Goal: Information Seeking & Learning: Find specific fact

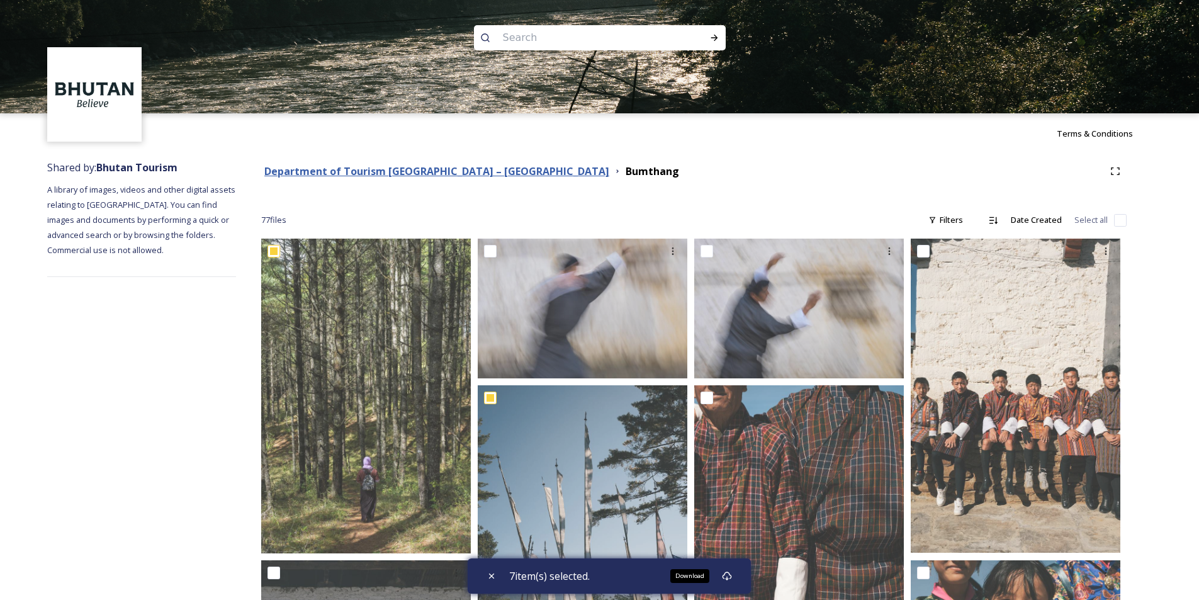
click at [395, 169] on strong "Department of Tourism [GEOGRAPHIC_DATA] – [GEOGRAPHIC_DATA]" at bounding box center [436, 171] width 345 height 14
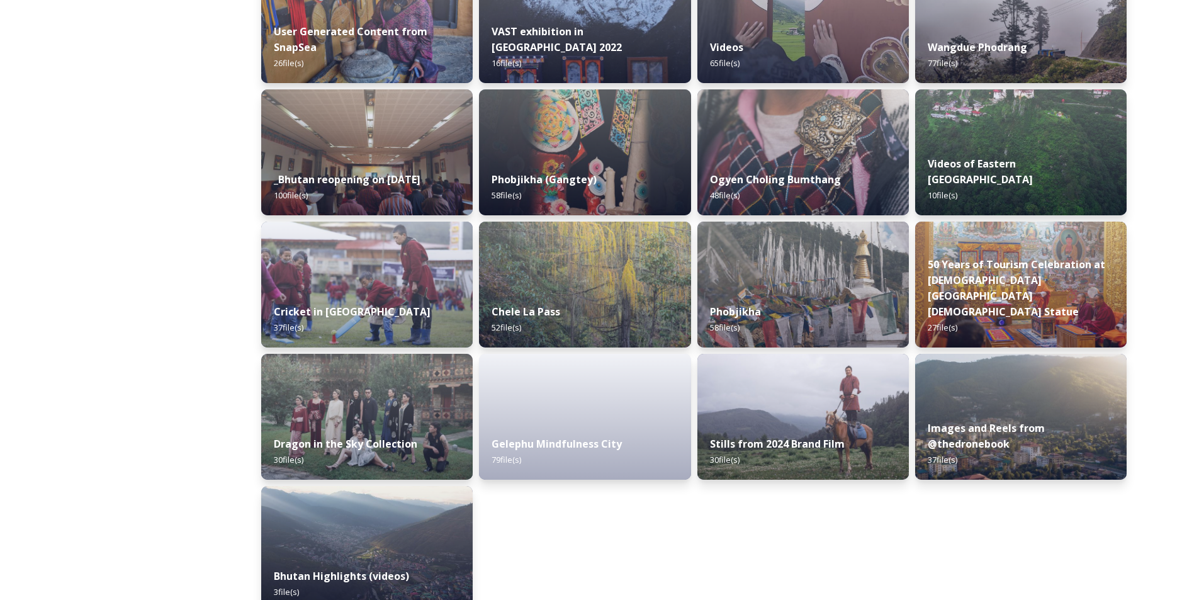
scroll to position [1459, 0]
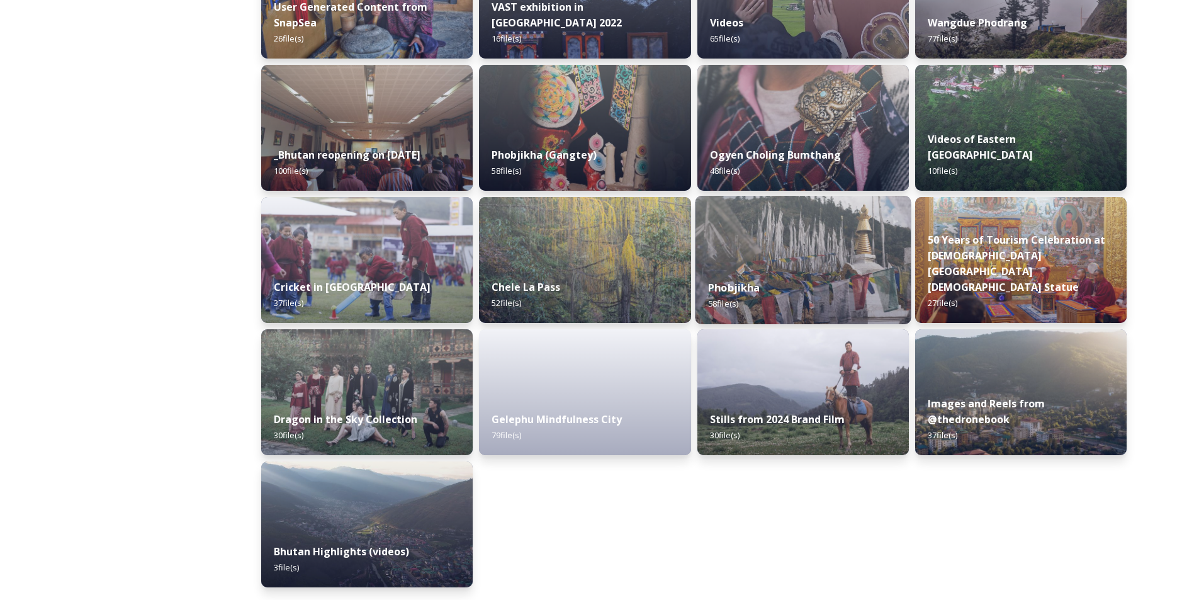
click at [801, 263] on img at bounding box center [803, 260] width 216 height 128
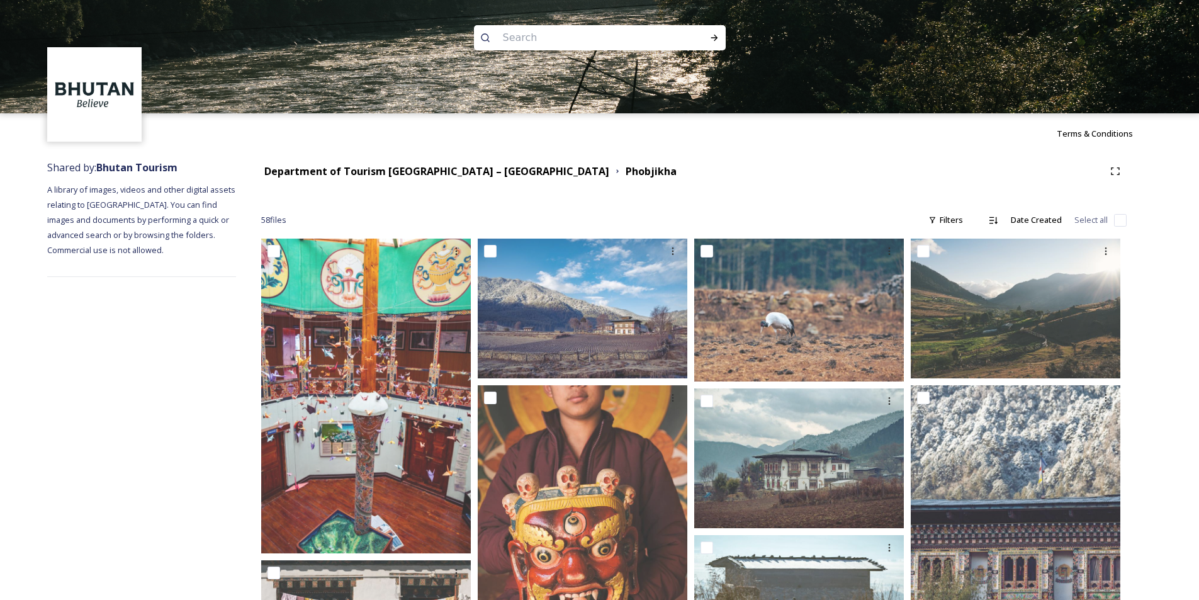
click at [601, 39] on input at bounding box center [583, 38] width 173 height 28
click at [541, 37] on input at bounding box center [583, 38] width 173 height 28
click at [386, 175] on strong "Department of Tourism [GEOGRAPHIC_DATA] – [GEOGRAPHIC_DATA]" at bounding box center [436, 171] width 345 height 14
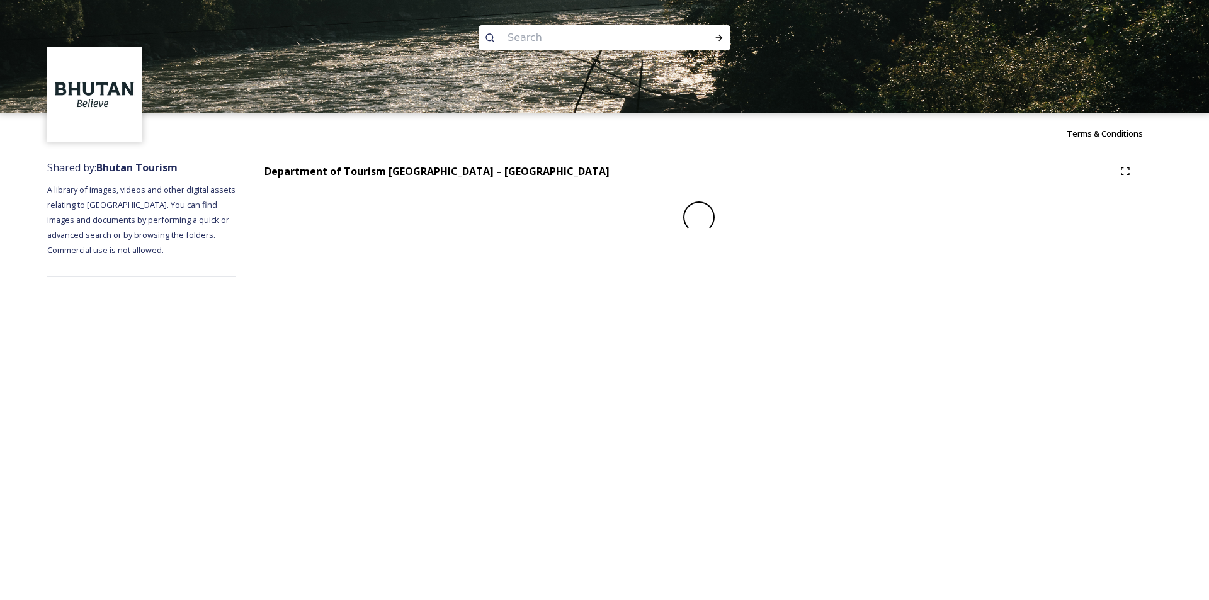
click at [547, 40] on input at bounding box center [587, 38] width 173 height 28
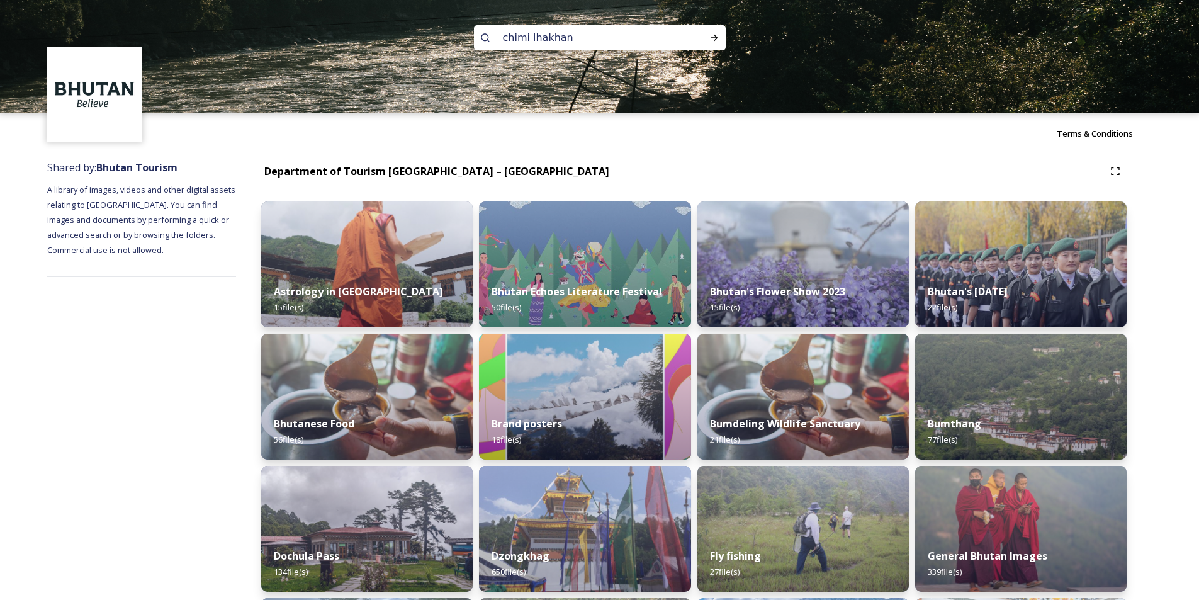
type input "chimi lhakhang"
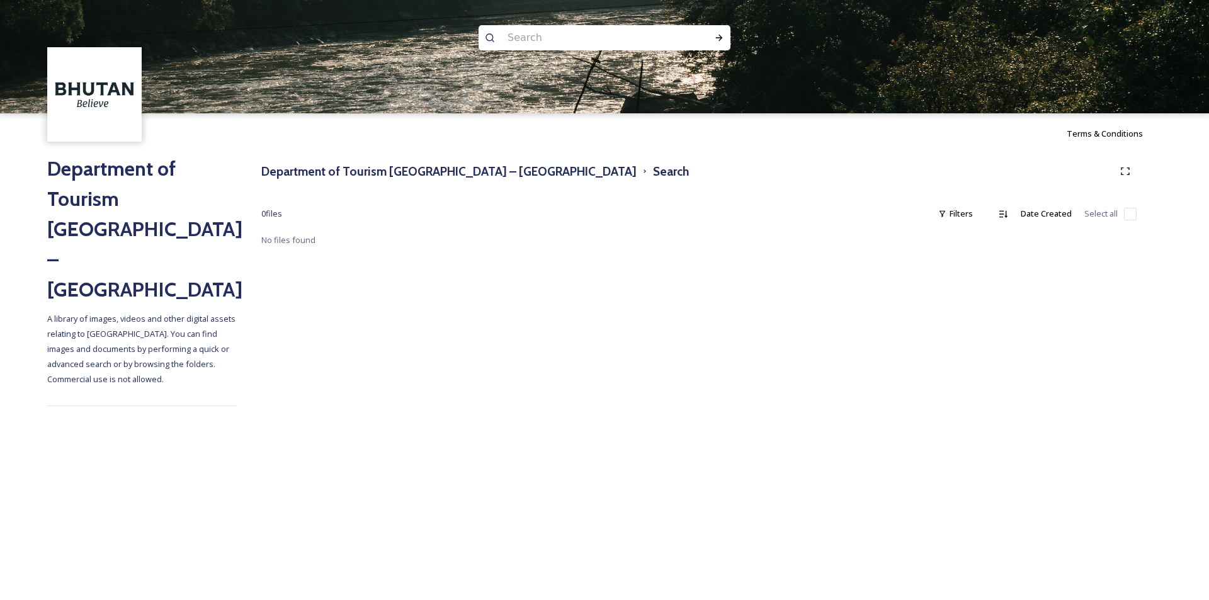
click at [530, 37] on input at bounding box center [587, 38] width 173 height 28
type input "divine madman"
click at [599, 36] on input at bounding box center [639, 38] width 135 height 28
type input "d"
type input "chimi"
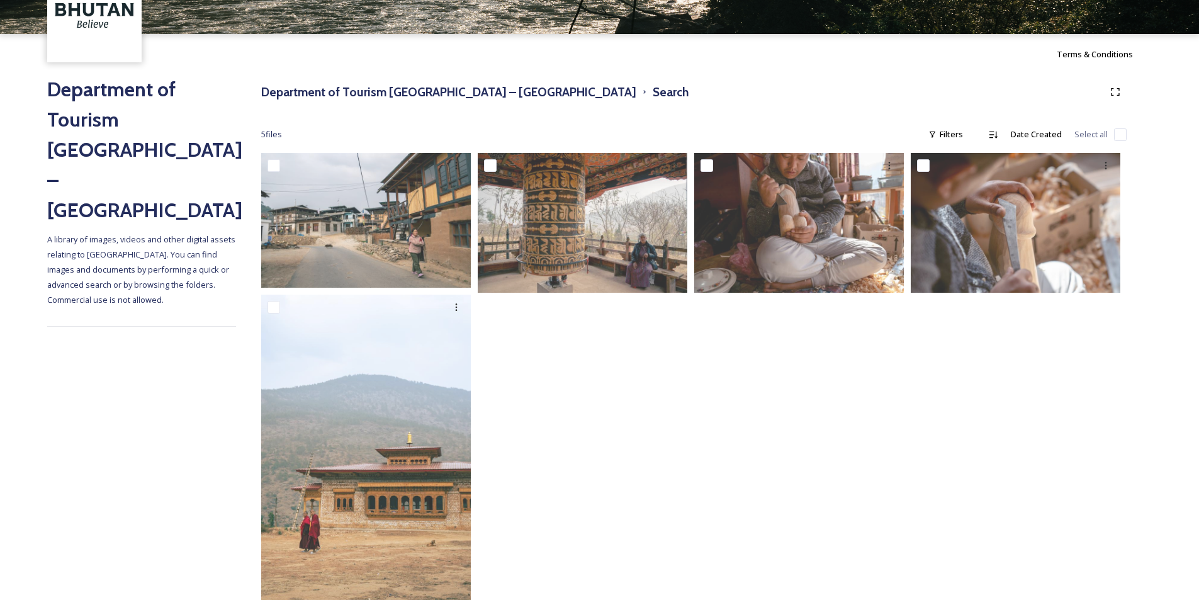
scroll to position [116, 0]
